Goal: Task Accomplishment & Management: Complete application form

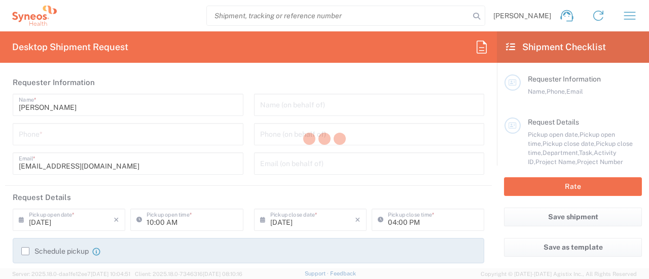
type input "3110"
type input "[GEOGRAPHIC_DATA]"
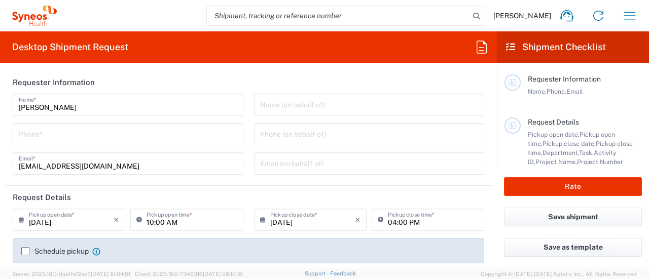
type input "Syneos Health Hungary Kft."
click at [635, 9] on icon "button" at bounding box center [630, 16] width 16 height 16
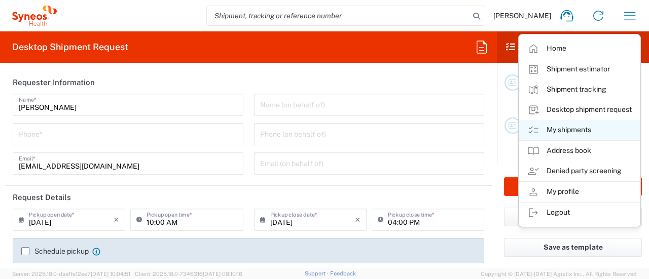
click at [568, 130] on link "My shipments" at bounding box center [579, 130] width 121 height 20
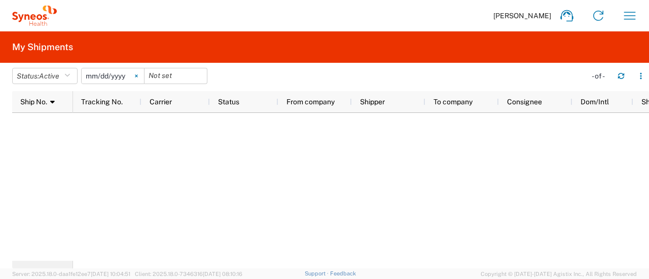
click at [138, 78] on svg-icon at bounding box center [136, 75] width 15 height 15
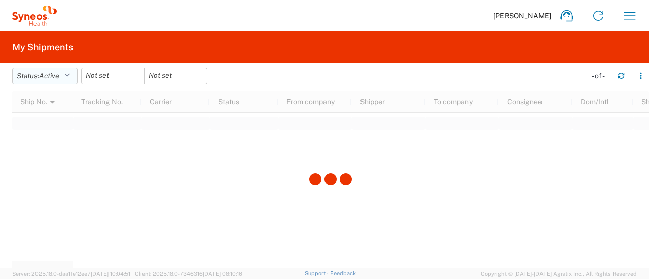
click at [75, 80] on button "Status: Active" at bounding box center [44, 76] width 65 height 16
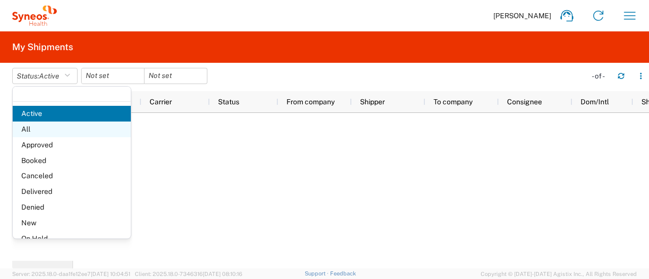
click at [43, 130] on span "All" at bounding box center [72, 130] width 118 height 16
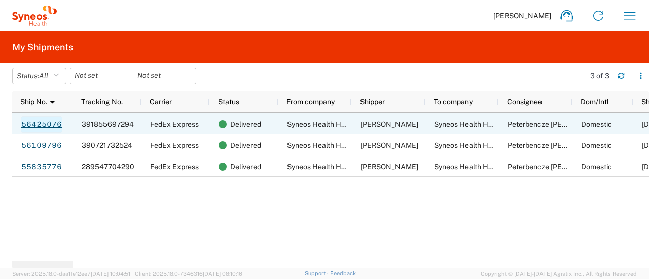
click at [43, 127] on link "56425076" at bounding box center [42, 125] width 42 height 16
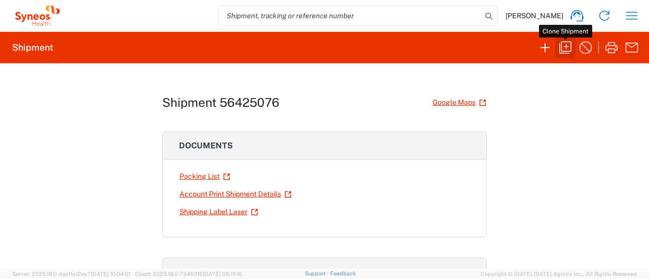
click at [567, 50] on icon "button" at bounding box center [565, 48] width 16 height 16
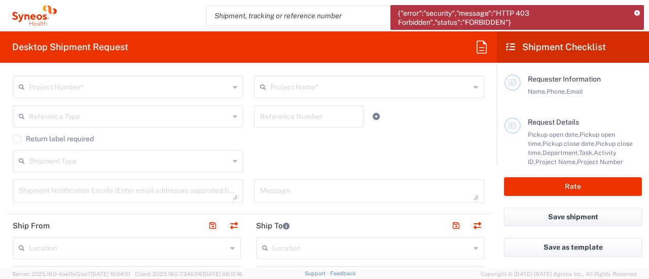
scroll to position [355, 0]
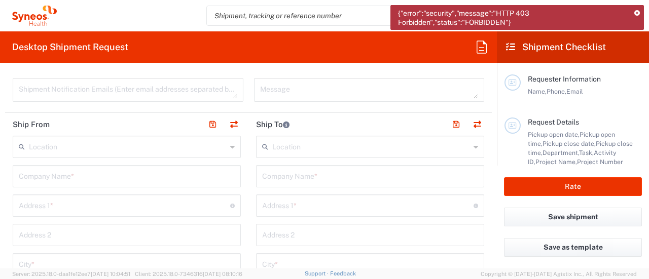
click at [123, 149] on input "text" at bounding box center [128, 146] width 198 height 18
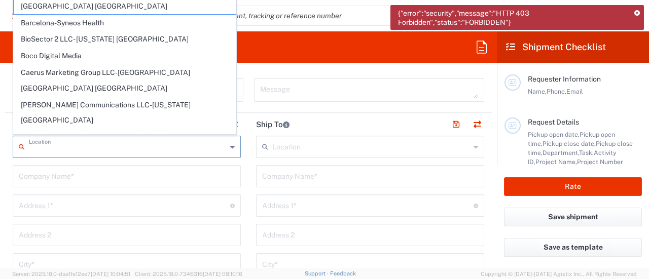
click at [323, 141] on input "text" at bounding box center [371, 146] width 198 height 18
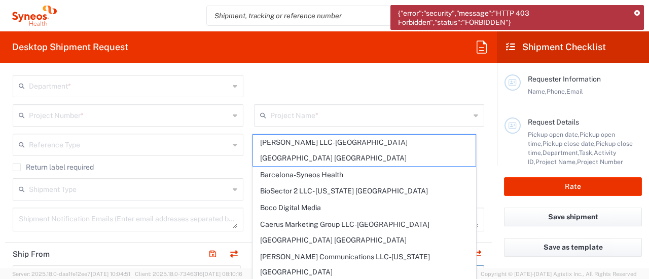
scroll to position [203, 0]
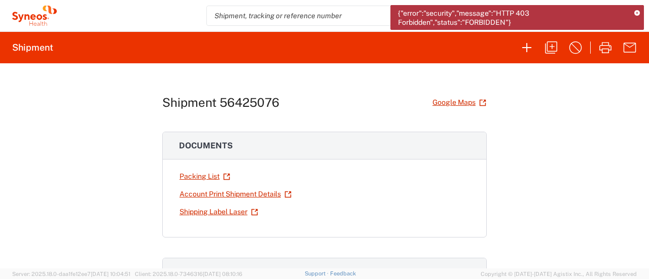
click at [189, 178] on link "Packing List" at bounding box center [205, 177] width 52 height 18
click at [553, 50] on icon "button" at bounding box center [551, 48] width 16 height 16
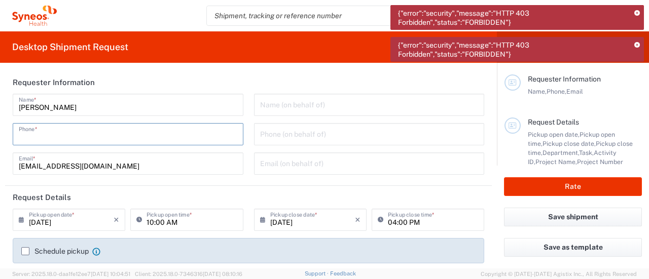
click at [121, 128] on input "tel" at bounding box center [128, 134] width 219 height 18
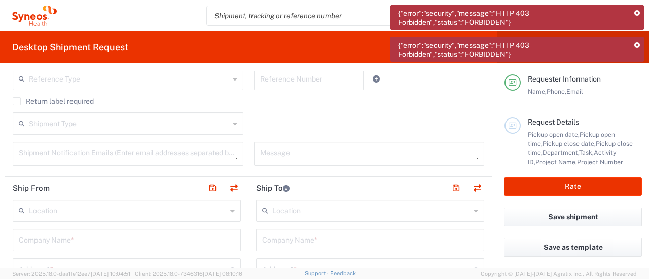
scroll to position [304, 0]
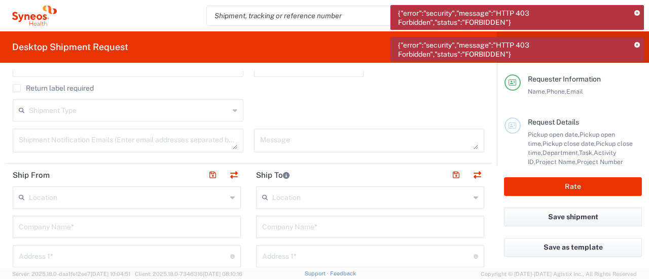
type input "[PHONE_NUMBER]"
click at [82, 196] on input "text" at bounding box center [128, 197] width 198 height 18
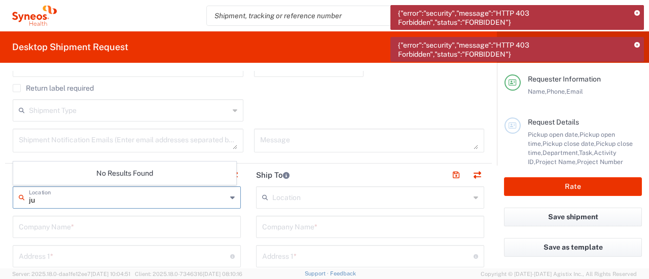
type input "j"
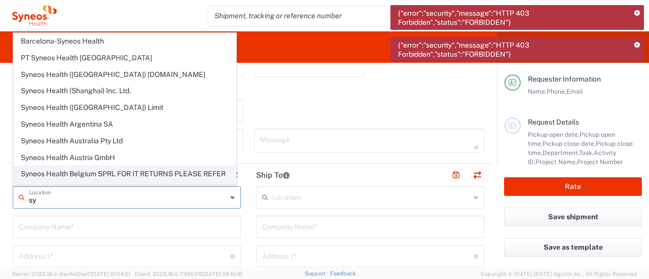
type input "s"
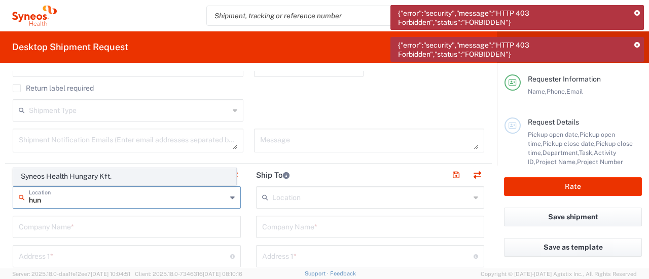
click at [90, 176] on span "Syneos Health Hungary Kft." at bounding box center [125, 177] width 222 height 16
type input "Syneos Health Hungary Kft."
type input "Science Park, [PERSON_NAME] 4-20"
type input "B building, 2nd floor"
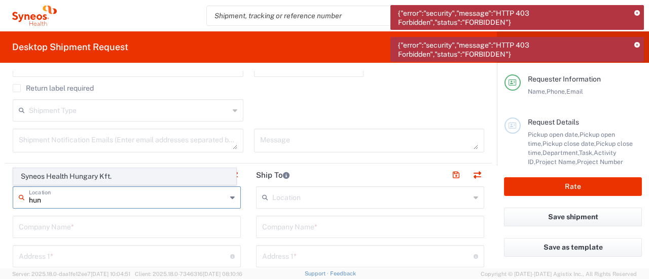
type input "[GEOGRAPHIC_DATA]"
type input "1117"
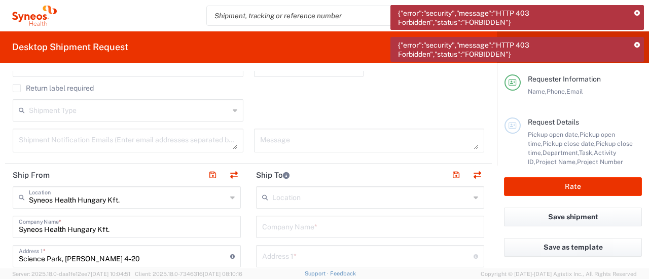
scroll to position [355, 0]
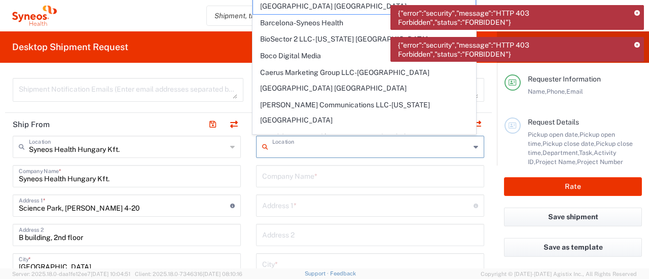
click at [277, 147] on input "text" at bounding box center [371, 146] width 198 height 18
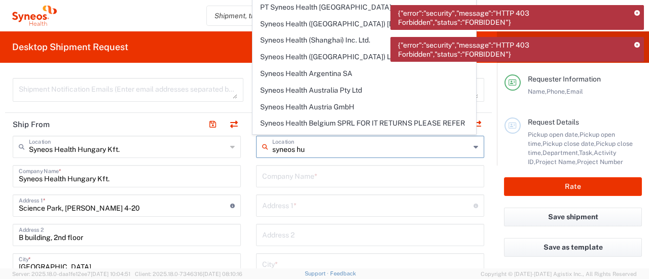
type input "syneos hun"
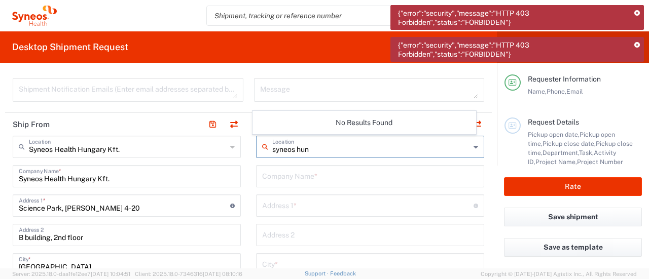
drag, startPoint x: 312, startPoint y: 151, endPoint x: 164, endPoint y: 151, distance: 148.0
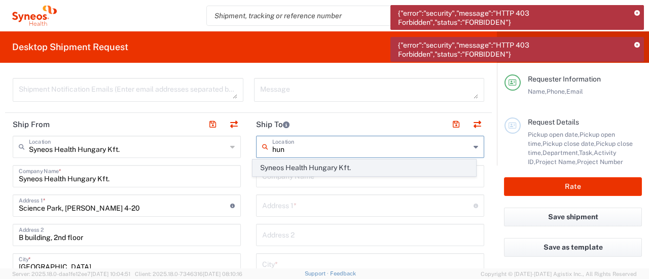
click at [270, 168] on span "Syneos Health Hungary Kft." at bounding box center [364, 168] width 222 height 16
type input "Syneos Health Hungary Kft."
type input "Science Park, [PERSON_NAME] 4-20"
type input "B building, 2nd floor"
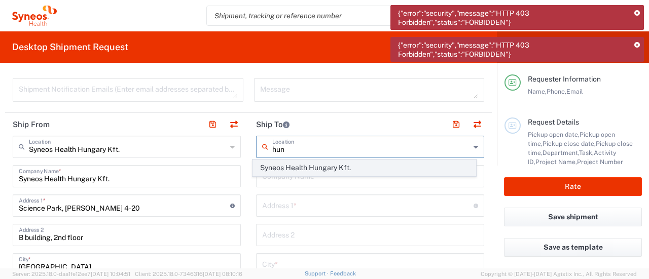
type input "[GEOGRAPHIC_DATA]"
type input "1117"
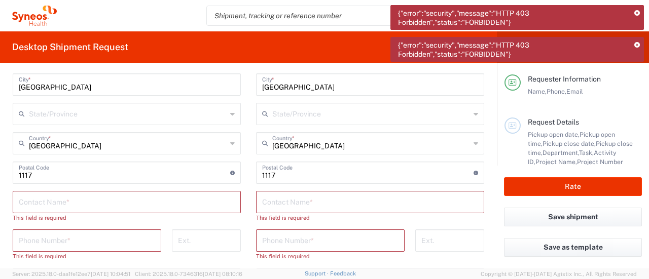
scroll to position [558, 0]
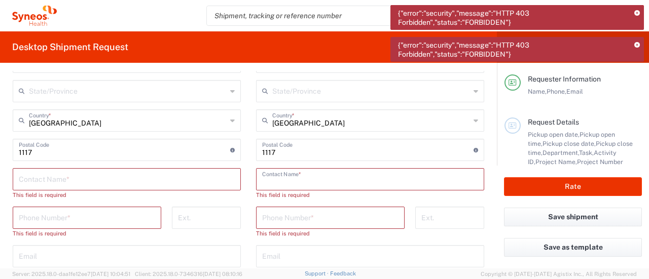
click at [307, 183] on input "text" at bounding box center [370, 179] width 216 height 18
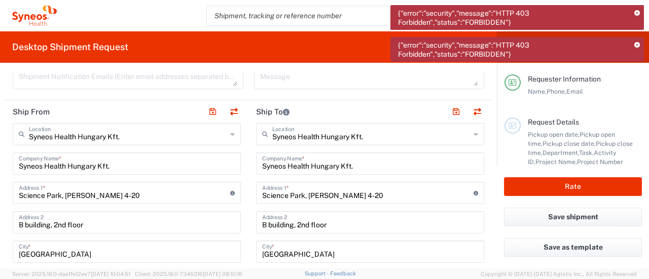
scroll to position [355, 0]
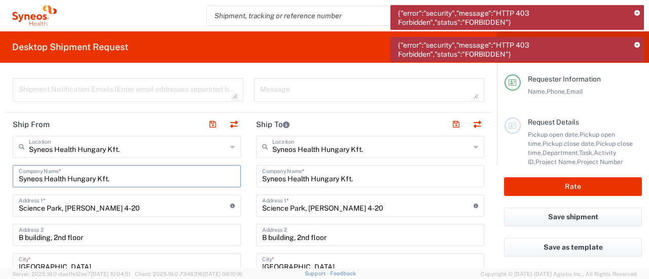
drag, startPoint x: 128, startPoint y: 178, endPoint x: 0, endPoint y: 185, distance: 128.5
click at [0, 185] on form "Requester Information [PERSON_NAME] Name * [PHONE_NUMBER] Phone * [EMAIL_ADDRES…" at bounding box center [248, 170] width 497 height 198
type input "[PERSON_NAME]"
click at [96, 214] on div "Science Park, [PERSON_NAME] 4-20 Address 1 * For cross streets use street names…" at bounding box center [127, 206] width 228 height 22
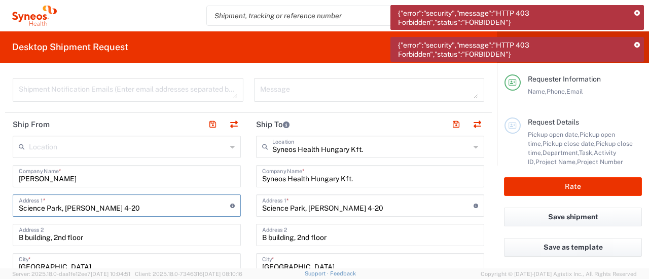
drag, startPoint x: 148, startPoint y: 209, endPoint x: 0, endPoint y: 211, distance: 148.1
click at [0, 212] on form "Requester Information [PERSON_NAME] Name * [PHONE_NUMBER] Phone * [EMAIL_ADDRES…" at bounding box center [248, 170] width 497 height 198
type input "Szabadsag ut 3"
click at [68, 233] on input "B building, 2nd floor" at bounding box center [127, 235] width 216 height 18
drag, startPoint x: 51, startPoint y: 245, endPoint x: 0, endPoint y: 248, distance: 51.3
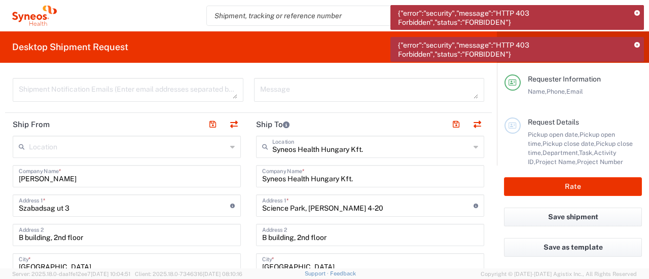
click at [0, 249] on form "Requester Information [PERSON_NAME] Name * [PHONE_NUMBER] Phone * [EMAIL_ADDRES…" at bounding box center [248, 170] width 497 height 198
click at [103, 232] on input "B building, 2nd floor" at bounding box center [127, 235] width 216 height 18
drag, startPoint x: 96, startPoint y: 236, endPoint x: 0, endPoint y: 235, distance: 96.3
click at [0, 236] on form "Requester Information [PERSON_NAME] Name * [PHONE_NUMBER] Phone * [EMAIL_ADDRES…" at bounding box center [248, 170] width 497 height 198
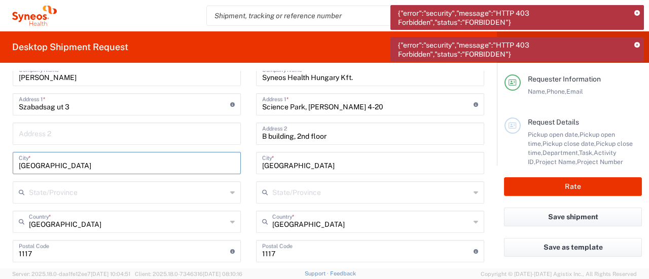
drag, startPoint x: 63, startPoint y: 163, endPoint x: 0, endPoint y: 164, distance: 63.4
click at [0, 164] on form "Requester Information [PERSON_NAME] Name * [PHONE_NUMBER] Phone * [EMAIL_ADDRES…" at bounding box center [248, 170] width 497 height 198
type input "Almasfuzito"
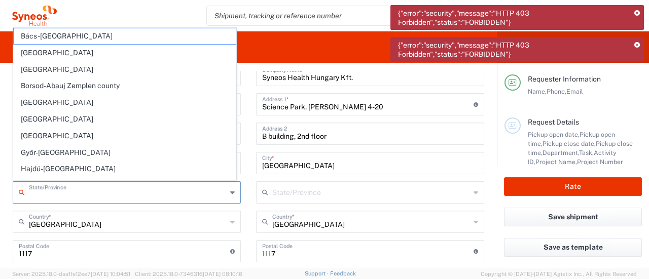
click at [41, 197] on input "text" at bounding box center [128, 192] width 198 height 18
click at [74, 194] on input "text" at bounding box center [128, 192] width 198 height 18
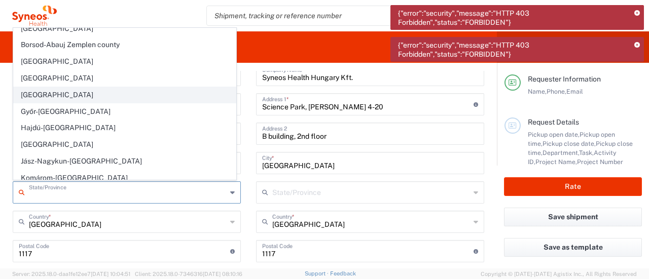
scroll to position [51, 0]
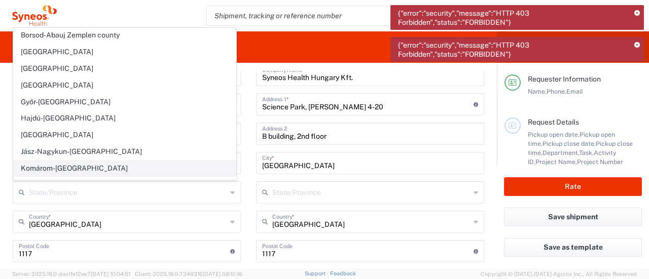
click at [53, 168] on span "Komárom-[GEOGRAPHIC_DATA]" at bounding box center [125, 169] width 222 height 16
type input "Komárom-[GEOGRAPHIC_DATA]"
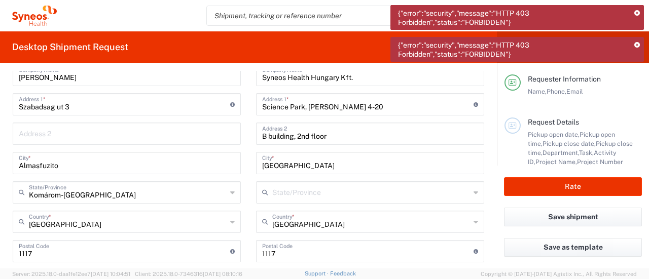
scroll to position [507, 0]
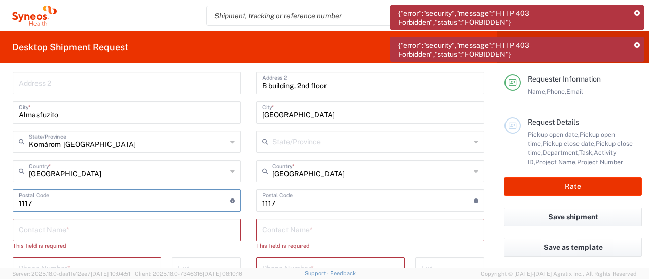
drag, startPoint x: 56, startPoint y: 203, endPoint x: 0, endPoint y: 203, distance: 55.8
click at [0, 203] on form "Requester Information [PERSON_NAME] Name * [PHONE_NUMBER] Phone * [EMAIL_ADDRES…" at bounding box center [248, 170] width 497 height 198
type input "2931"
click at [88, 233] on input "text" at bounding box center [127, 230] width 216 height 18
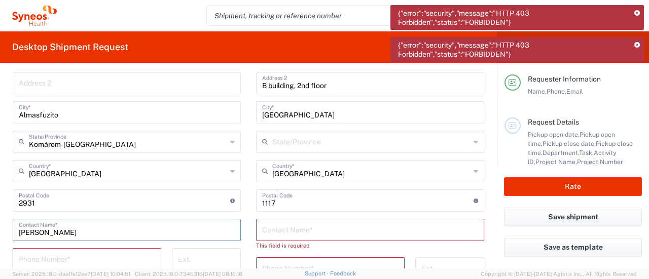
scroll to position [608, 0]
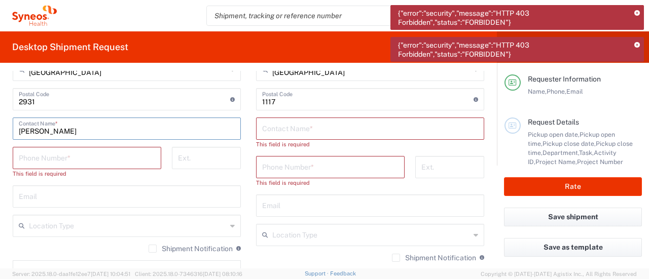
type input "[PERSON_NAME]"
click at [98, 156] on input "tel" at bounding box center [87, 158] width 136 height 18
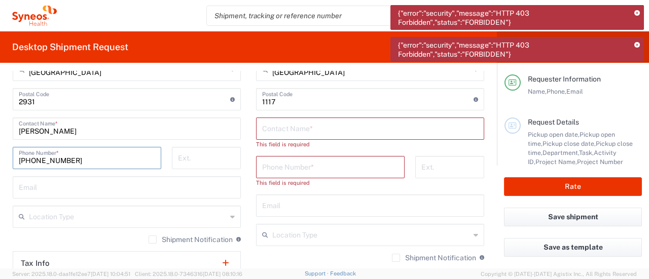
type input "[PHONE_NUMBER]"
click at [102, 191] on input "text" at bounding box center [127, 187] width 216 height 18
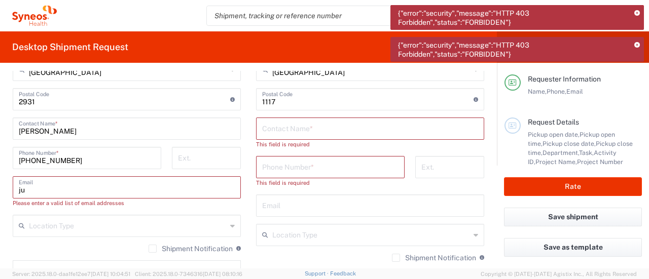
type input "[EMAIL_ADDRESS][DOMAIN_NAME]"
type input "[STREET_ADDRESS]"
type input "Almásfüzitő"
type input "Komarom-[GEOGRAPHIC_DATA]"
type input "[GEOGRAPHIC_DATA]"
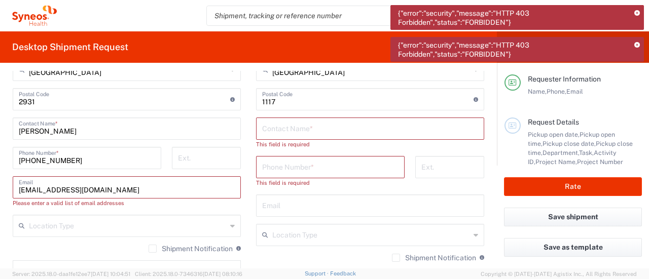
type input "2931"
type input "06304645610"
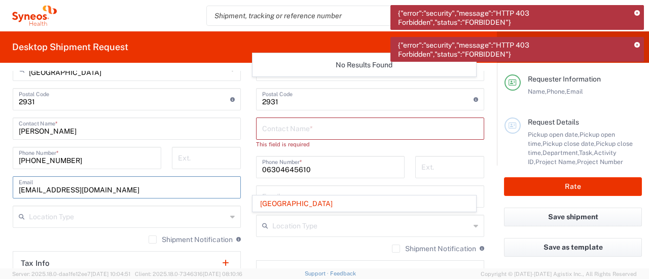
click at [320, 175] on div "06304645610 Phone Number *" at bounding box center [330, 167] width 149 height 22
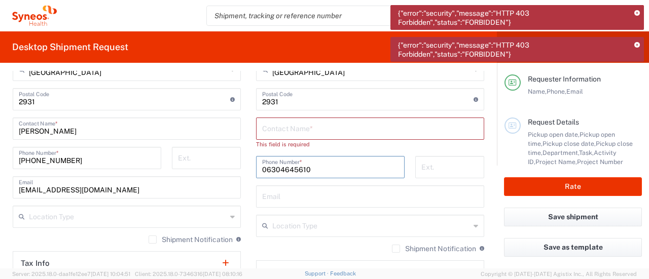
click at [309, 131] on input "text" at bounding box center [370, 128] width 216 height 18
paste input "Peterbencze [PERSON_NAME]"
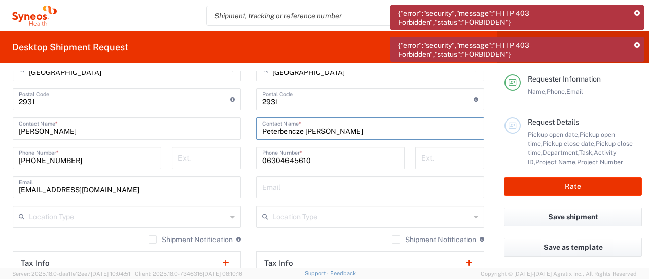
type input "Peterbencze [PERSON_NAME]"
drag, startPoint x: 316, startPoint y: 157, endPoint x: 223, endPoint y: 164, distance: 93.6
click at [223, 164] on div "Ship From Location [PERSON_NAME] LLC-[GEOGRAPHIC_DATA] [GEOGRAPHIC_DATA] [GEOGR…" at bounding box center [248, 116] width 487 height 512
paste input "[PHONE_NUMBER]"
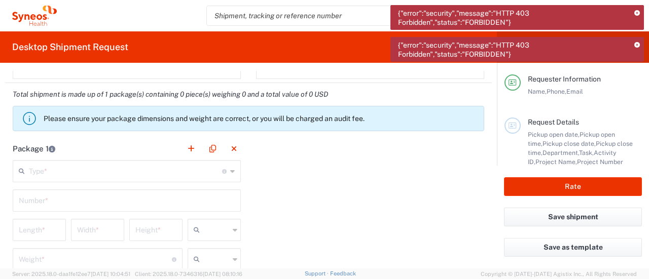
scroll to position [913, 0]
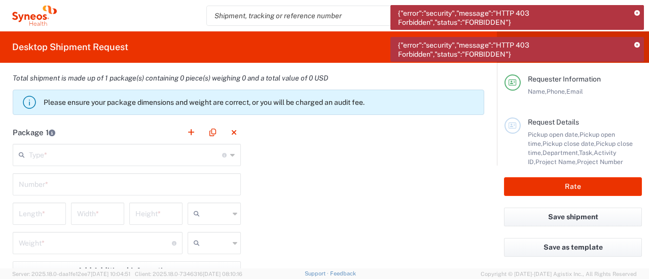
type input "[PHONE_NUMBER]"
click at [134, 155] on input "text" at bounding box center [125, 155] width 193 height 18
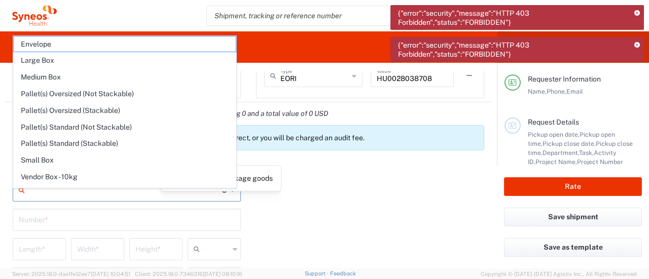
scroll to position [862, 0]
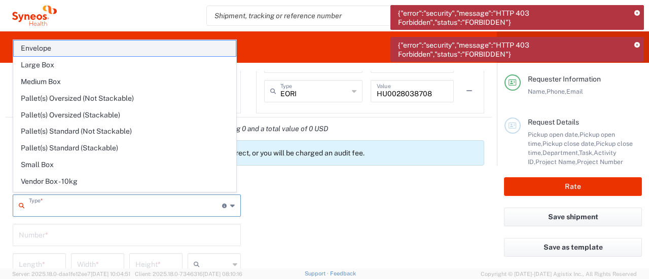
click at [90, 53] on span "Envelope" at bounding box center [125, 49] width 222 height 16
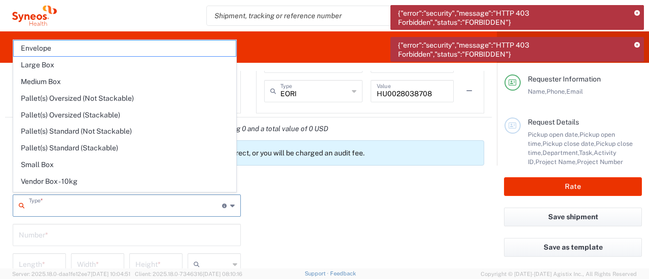
type input "Envelope"
type input "1"
type input "9.5"
type input "12.5"
type input "0.25"
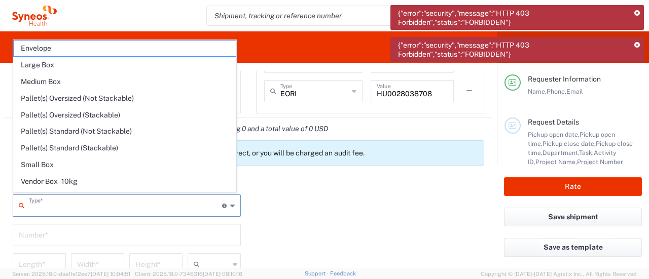
type input "in"
type input "0.45"
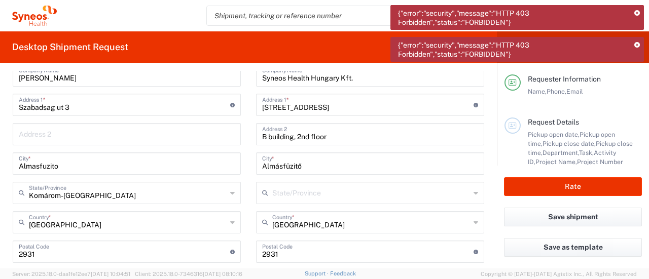
scroll to position [456, 0]
click at [328, 104] on input "[STREET_ADDRESS]" at bounding box center [367, 104] width 211 height 18
drag, startPoint x: 328, startPoint y: 104, endPoint x: 273, endPoint y: 104, distance: 55.3
click at [273, 104] on input "[STREET_ADDRESS]" at bounding box center [367, 104] width 211 height 18
type input "[STREET_ADDRESS]."
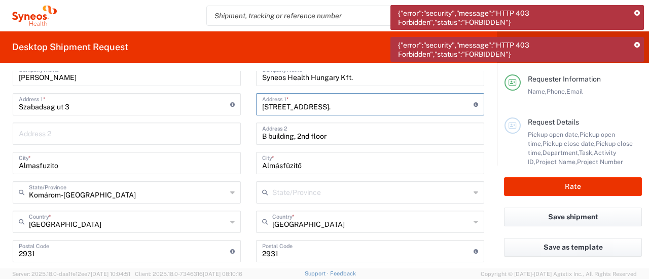
click at [282, 162] on input "Almásfüzitő" at bounding box center [370, 163] width 216 height 18
type input "[GEOGRAPHIC_DATA]"
click at [308, 261] on div "Postal Code Enter Postal Code here" at bounding box center [370, 251] width 228 height 22
click at [304, 253] on input "undefined" at bounding box center [367, 251] width 211 height 18
type input "1117"
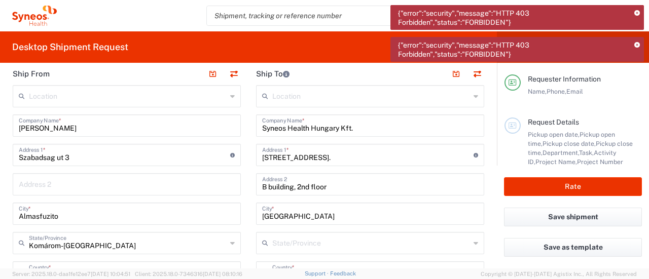
scroll to position [355, 0]
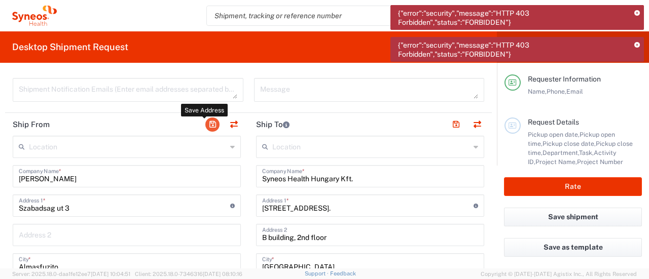
click at [212, 121] on button "button" at bounding box center [212, 125] width 14 height 14
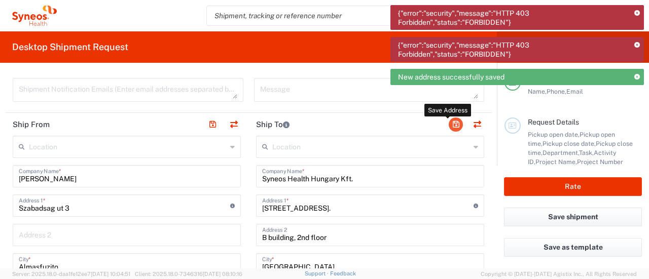
click at [450, 122] on button "button" at bounding box center [456, 125] width 14 height 14
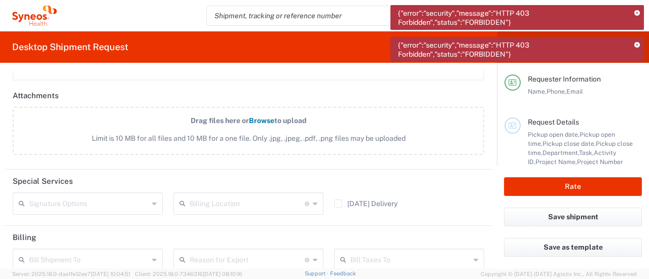
scroll to position [1282, 0]
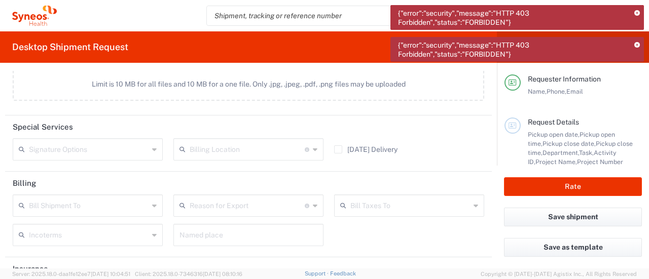
click at [485, 102] on form "Requester Information [PERSON_NAME] Name * [PHONE_NUMBER] Phone * [EMAIL_ADDRES…" at bounding box center [248, 170] width 497 height 198
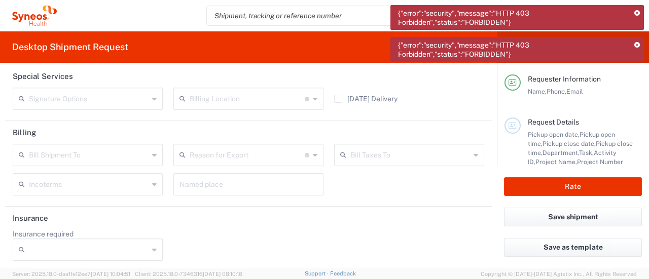
click at [488, 124] on form "Requester Information [PERSON_NAME] Name * [PHONE_NUMBER] Phone * [EMAIL_ADDRES…" at bounding box center [248, 170] width 497 height 198
click at [399, 189] on div "Bill Shipment To Recipient Account Sender/Shipper Third Party Account Reason fo…" at bounding box center [249, 173] width 482 height 59
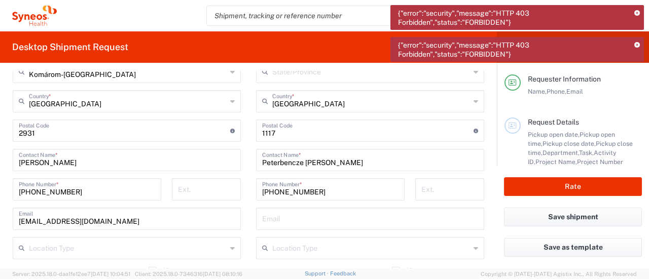
scroll to position [572, 0]
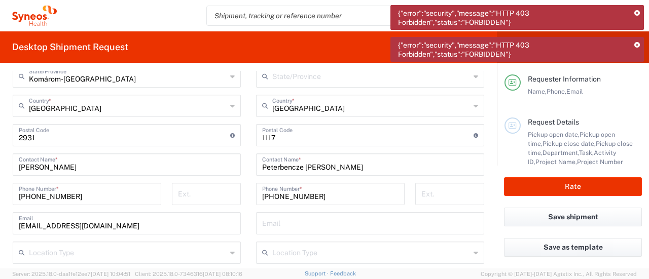
click at [303, 228] on input "text" at bounding box center [370, 223] width 216 height 18
paste input "[PERSON_NAME][EMAIL_ADDRESS][DOMAIN_NAME]"
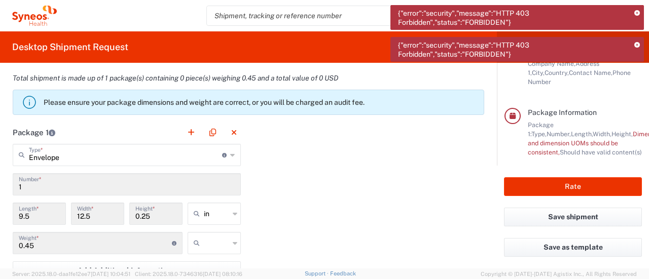
scroll to position [927, 0]
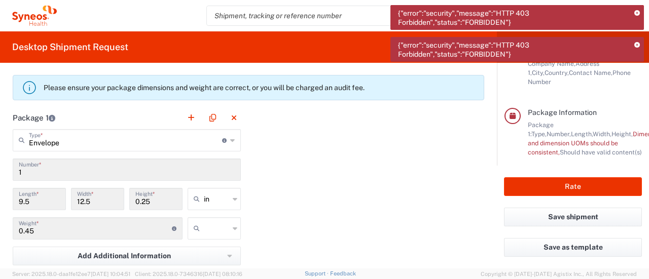
type input "[PERSON_NAME][EMAIL_ADDRESS][DOMAIN_NAME]"
click at [368, 191] on div "Package 1 Envelope Type * Material used to package goods Envelope Large Box Med…" at bounding box center [248, 217] width 487 height 223
click at [567, 214] on button "Save shipment" at bounding box center [573, 217] width 138 height 19
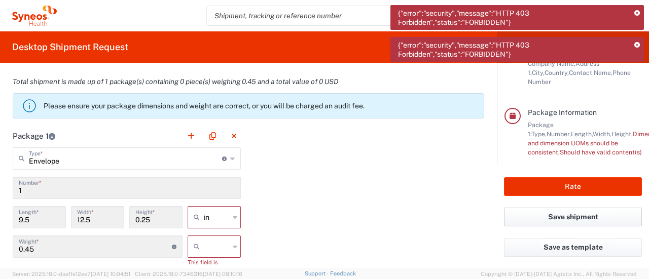
scroll to position [946, 0]
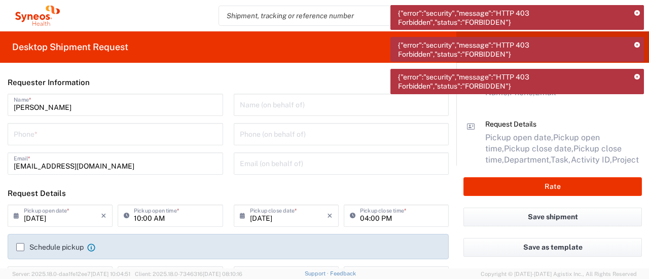
click at [636, 12] on icon at bounding box center [637, 14] width 6 height 6
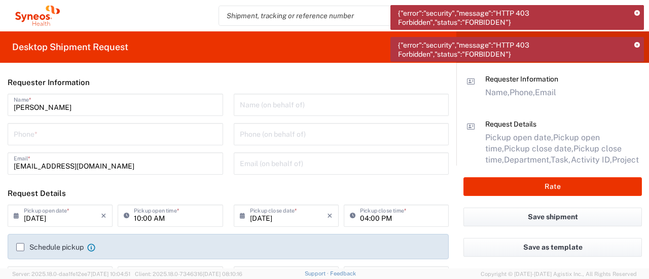
click at [635, 43] on icon at bounding box center [637, 46] width 6 height 6
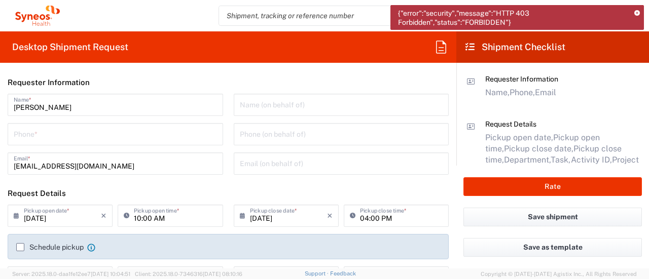
click at [636, 11] on icon at bounding box center [637, 14] width 6 height 6
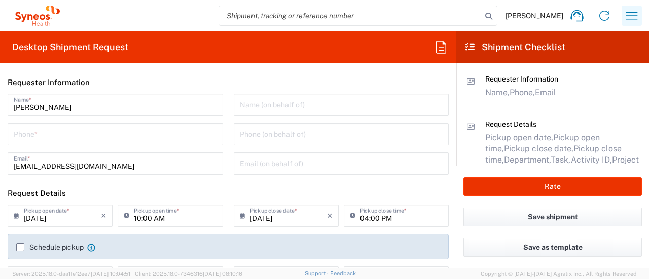
click at [630, 19] on icon "button" at bounding box center [632, 16] width 16 height 16
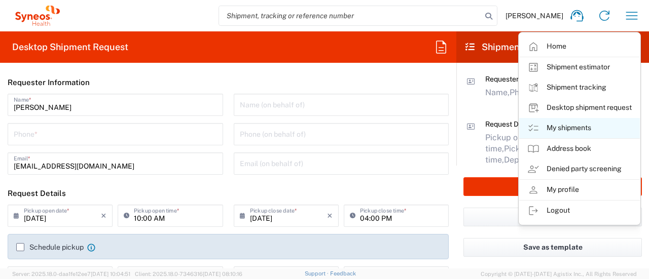
click at [545, 128] on link "My shipments" at bounding box center [579, 128] width 121 height 20
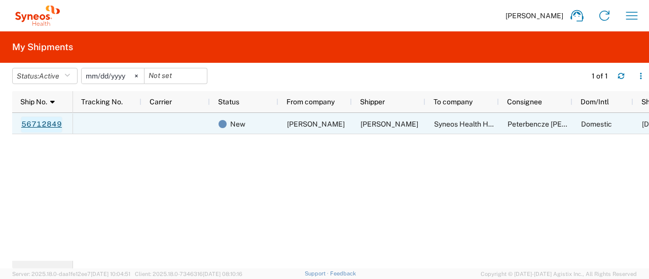
click at [37, 127] on link "56712849" at bounding box center [42, 125] width 42 height 16
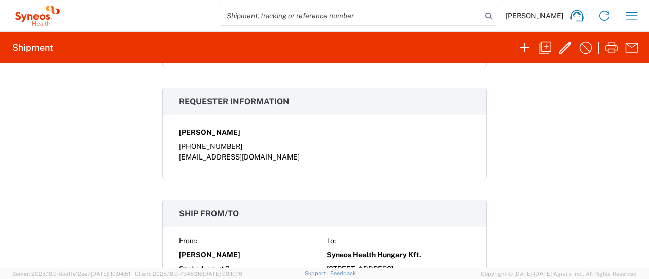
scroll to position [144, 0]
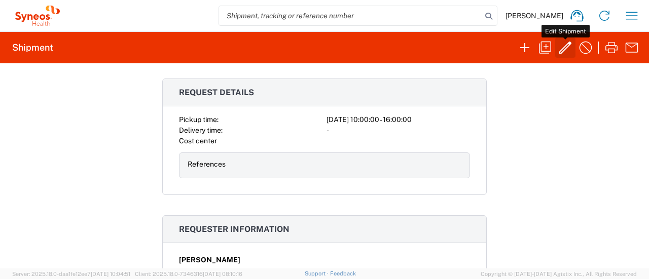
click at [570, 45] on icon "button" at bounding box center [565, 48] width 16 height 16
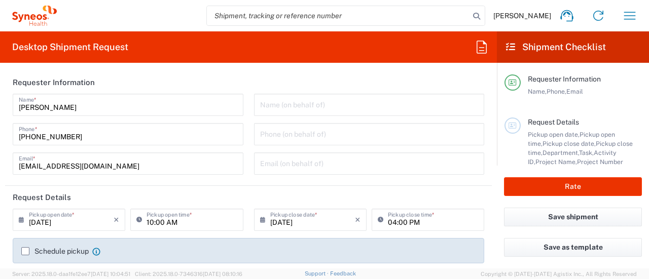
type input "Komárom-[GEOGRAPHIC_DATA]"
type input "Envelope"
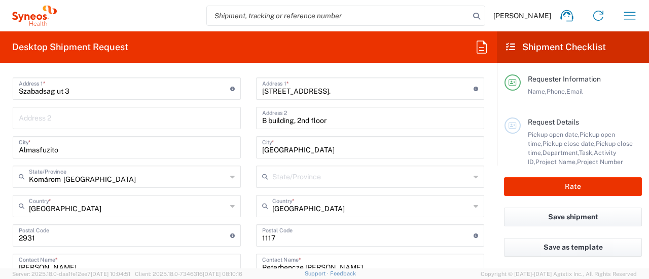
scroll to position [456, 0]
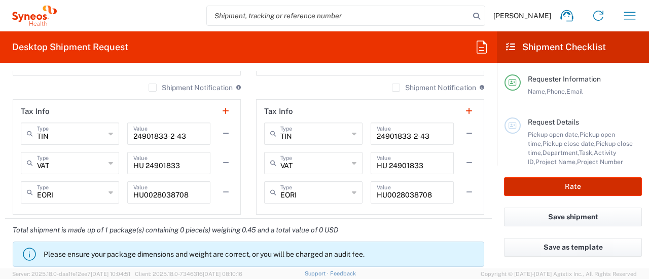
click at [562, 185] on button "Rate" at bounding box center [573, 186] width 138 height 19
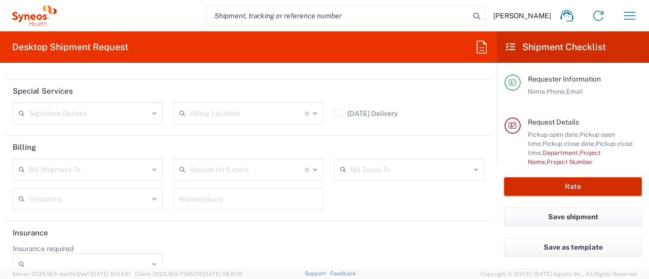
scroll to position [1351, 0]
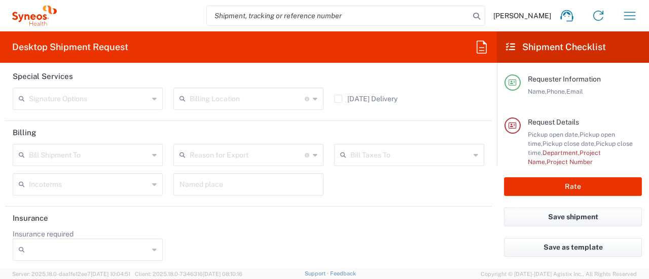
click at [553, 155] on span "Department," at bounding box center [561, 153] width 37 height 8
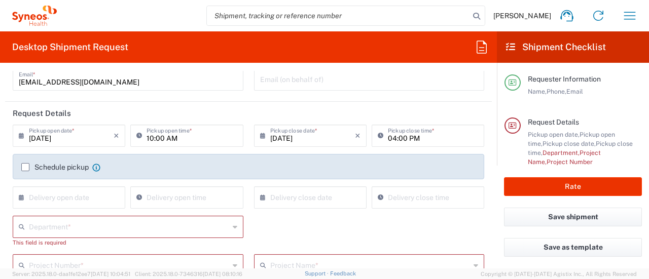
scroll to position [84, 0]
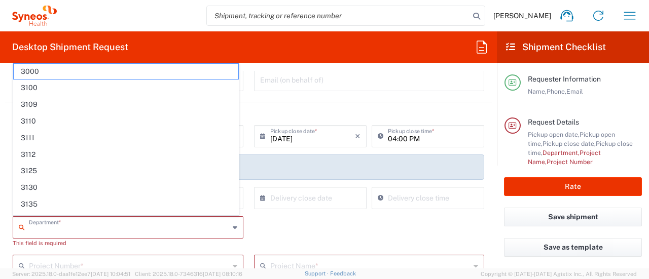
click at [139, 226] on input "text" at bounding box center [129, 227] width 200 height 18
click at [91, 225] on input "text" at bounding box center [129, 227] width 200 height 18
paste input "7067682"
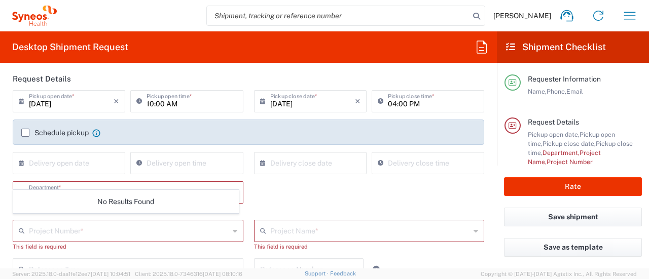
scroll to position [134, 0]
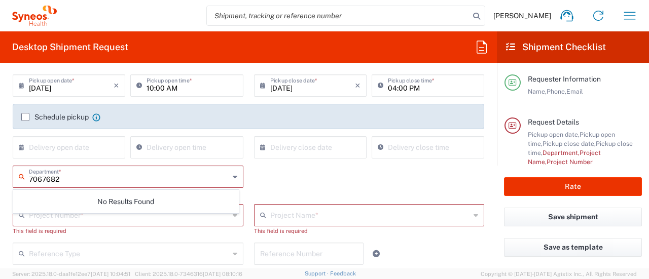
type input "7067682"
click at [270, 212] on input "text" at bounding box center [370, 215] width 200 height 18
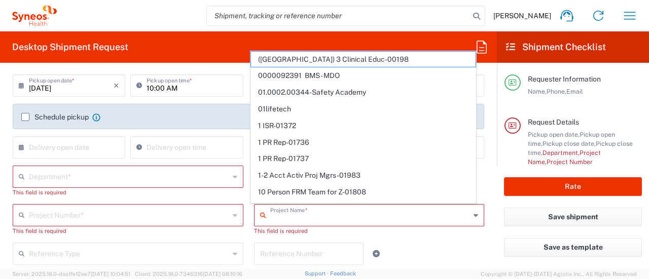
click at [132, 219] on input "text" at bounding box center [129, 215] width 200 height 18
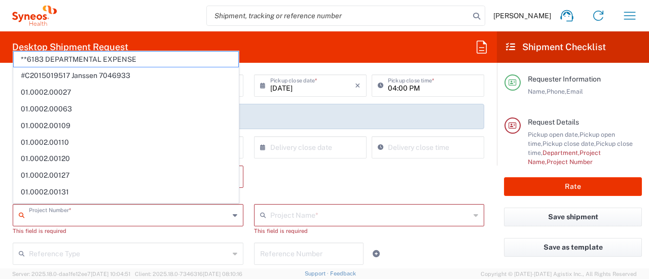
paste input "7067682"
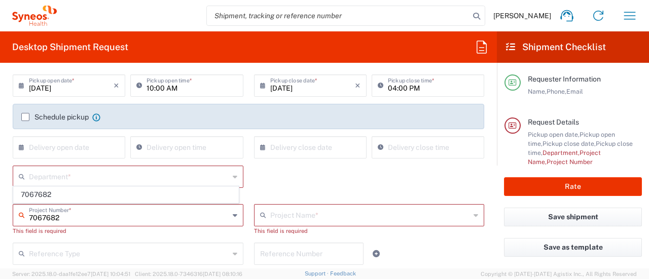
type input "7067682"
click at [40, 196] on span "7067682" at bounding box center [126, 195] width 225 height 16
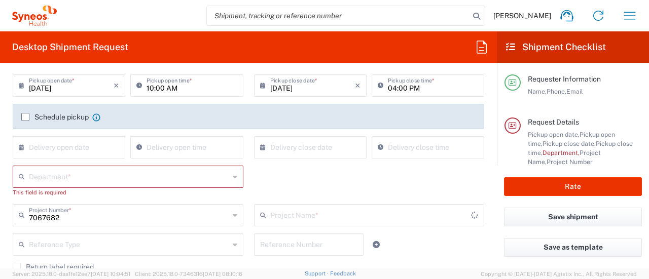
type input "AbbVie 7067682"
click at [29, 177] on input "text" at bounding box center [129, 176] width 200 height 18
paste input "3110"
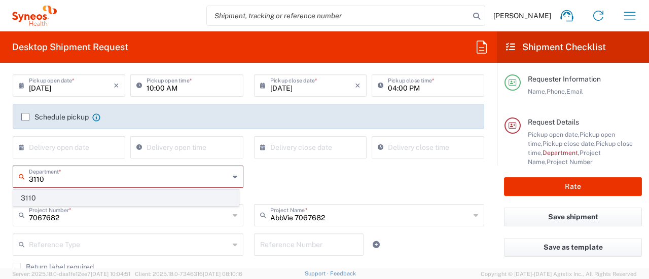
type input "3110"
click at [45, 196] on span "3110" at bounding box center [126, 199] width 225 height 16
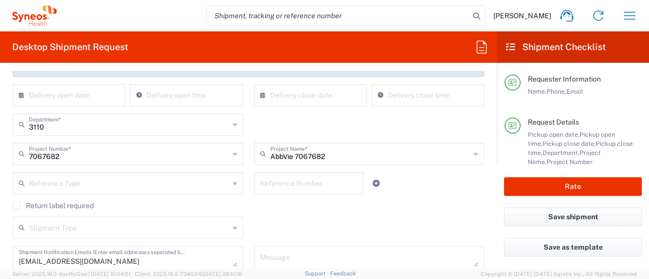
scroll to position [236, 0]
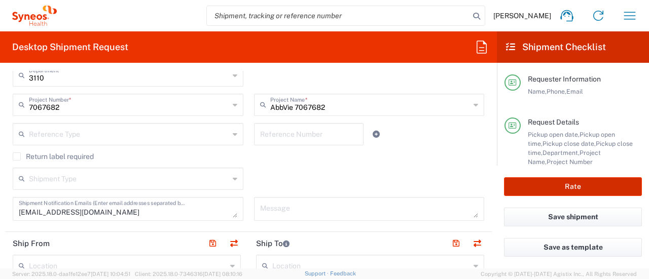
click at [572, 191] on button "Rate" at bounding box center [573, 186] width 138 height 19
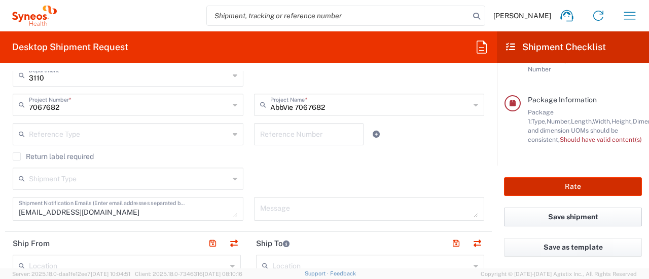
scroll to position [223, 0]
type input "7067682"
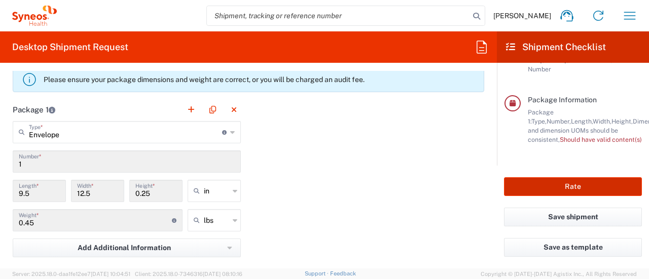
scroll to position [1047, 0]
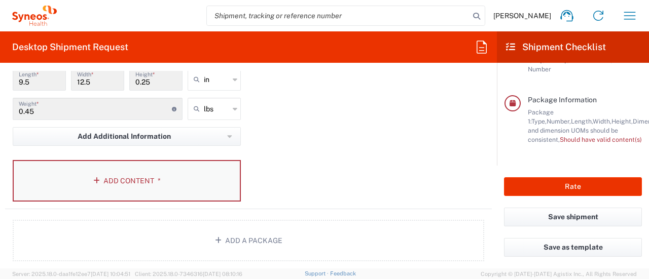
click at [194, 180] on button "Add Content *" at bounding box center [127, 181] width 228 height 42
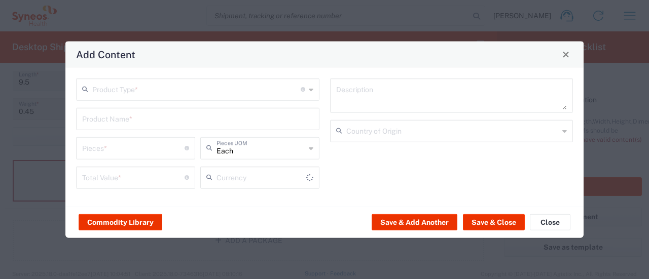
type input "US Dollar"
click at [388, 98] on textarea at bounding box center [451, 95] width 231 height 28
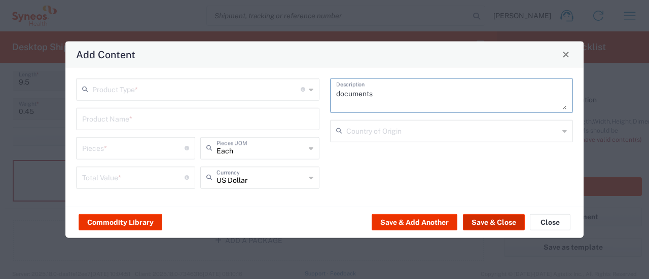
type textarea "documents"
click at [501, 222] on button "Save & Close" at bounding box center [494, 222] width 62 height 16
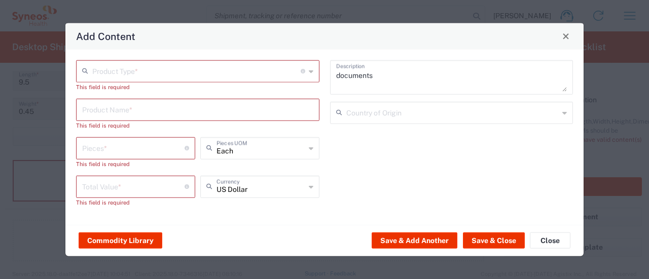
click at [156, 68] on input "text" at bounding box center [196, 70] width 208 height 18
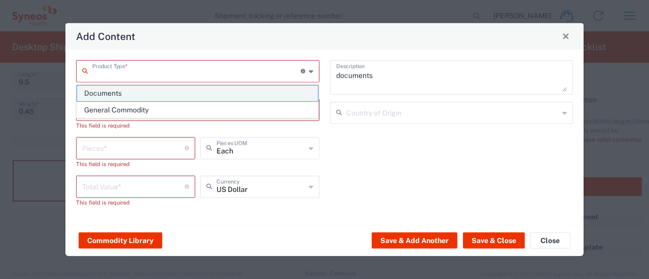
click at [147, 97] on span "Documents" at bounding box center [197, 94] width 241 height 16
type input "Documents"
type input "1"
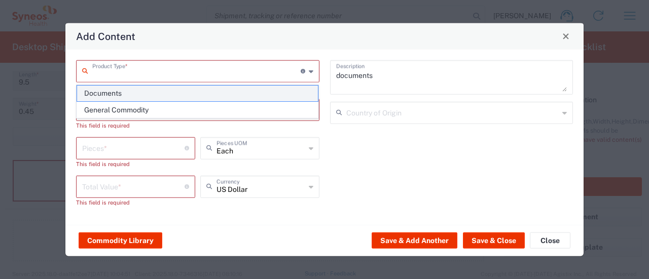
type textarea "Documents"
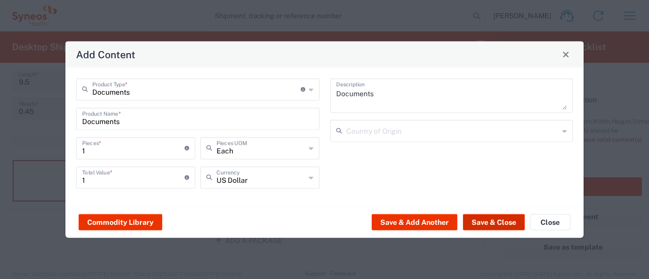
click at [485, 223] on button "Save & Close" at bounding box center [494, 222] width 62 height 16
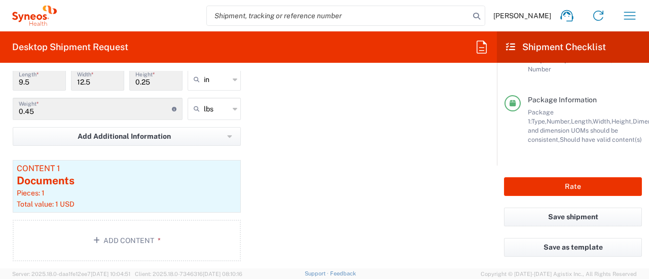
click at [381, 220] on div "Package 1 Envelope Type * Material used to package goods Envelope Large Box Med…" at bounding box center [248, 128] width 487 height 282
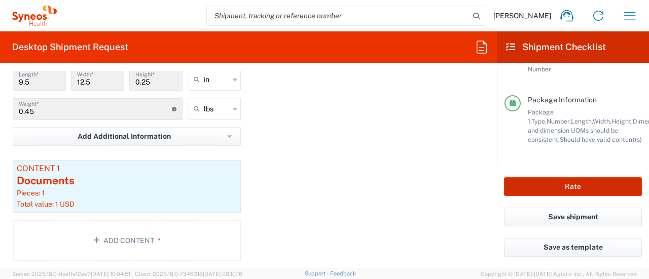
click at [523, 192] on button "Rate" at bounding box center [573, 186] width 138 height 19
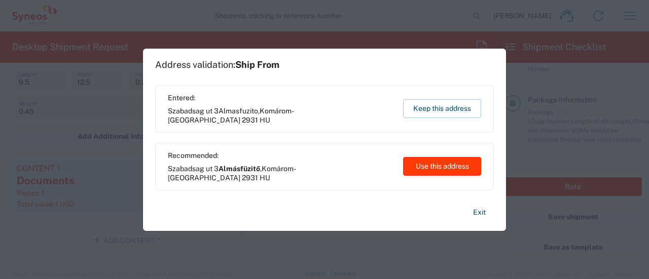
click at [453, 170] on button "Use this address" at bounding box center [442, 166] width 78 height 19
type input "Almásfüzitő"
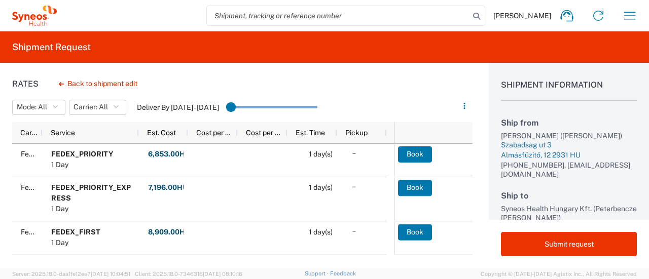
click at [566, 152] on div "Almásfüzitő, 12 2931 HU" at bounding box center [569, 156] width 136 height 10
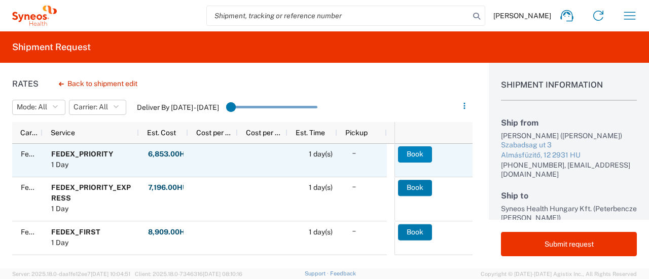
click at [411, 153] on button "Book" at bounding box center [415, 155] width 34 height 16
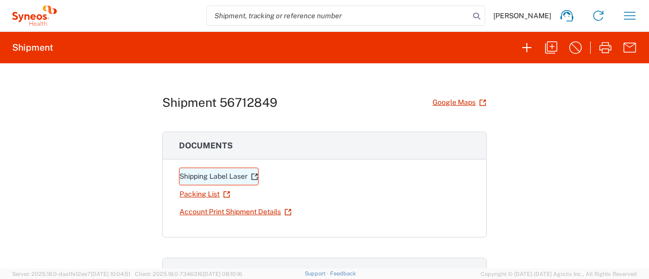
click at [200, 174] on link "Shipping Label Laser" at bounding box center [219, 177] width 80 height 18
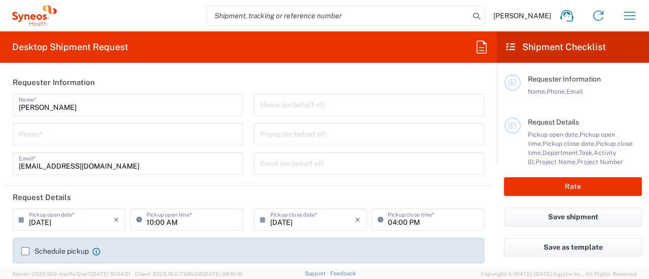
type input "3110"
type input "[GEOGRAPHIC_DATA]"
click at [626, 12] on icon "button" at bounding box center [630, 16] width 16 height 16
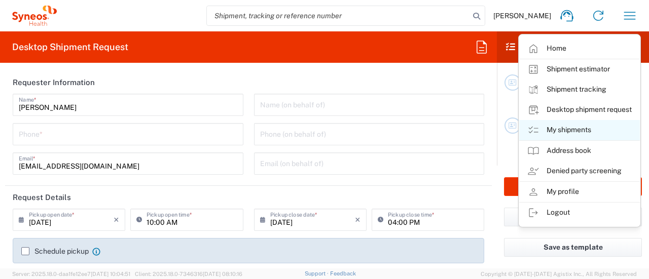
click at [569, 133] on link "My shipments" at bounding box center [579, 130] width 121 height 20
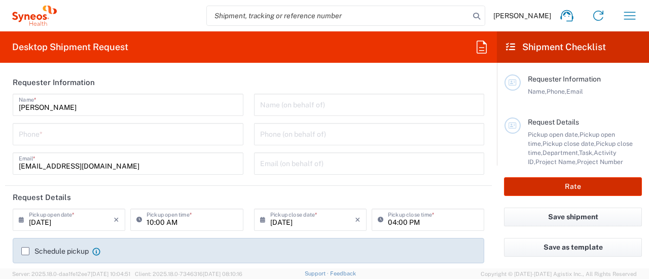
type input "Syneos Health Hungary Kft."
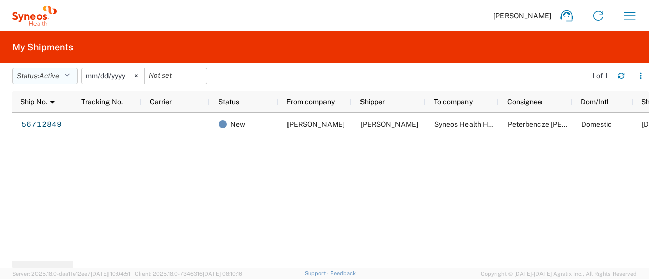
click at [63, 75] on button "Status: Active" at bounding box center [44, 76] width 65 height 16
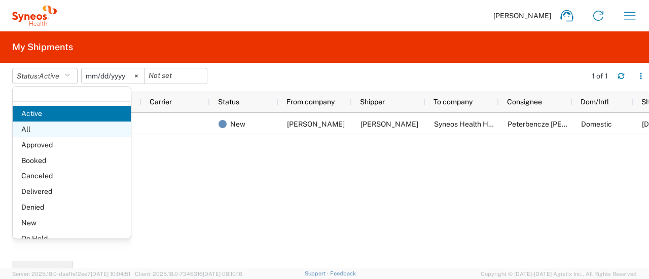
click at [50, 131] on span "All" at bounding box center [72, 130] width 118 height 16
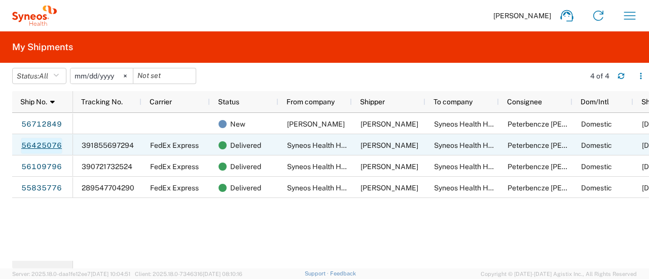
click at [52, 149] on link "56425076" at bounding box center [42, 146] width 42 height 16
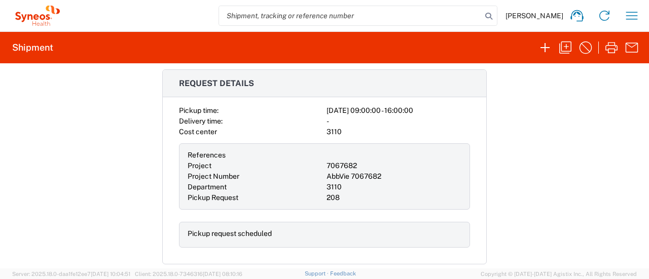
scroll to position [254, 0]
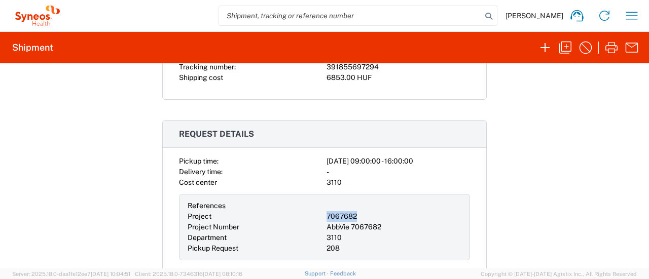
drag, startPoint x: 353, startPoint y: 214, endPoint x: 323, endPoint y: 215, distance: 29.4
click at [327, 215] on div "7067682" at bounding box center [394, 216] width 135 height 11
copy div "7067682"
drag, startPoint x: 340, startPoint y: 237, endPoint x: 321, endPoint y: 237, distance: 18.3
click at [321, 237] on div "References Project 7067682 Project Number AbbVie 7067682 Department 3110 Pickup…" at bounding box center [324, 227] width 291 height 66
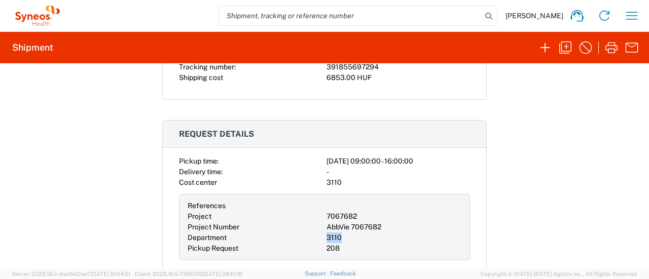
copy div "3110"
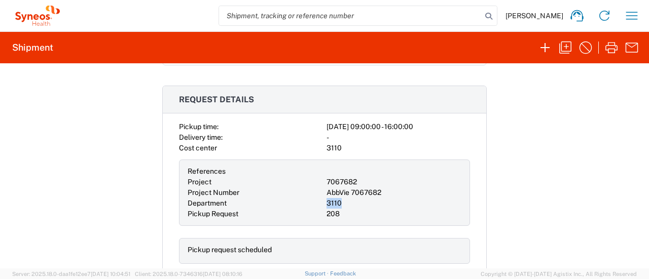
scroll to position [304, 0]
